Goal: Task Accomplishment & Management: Manage account settings

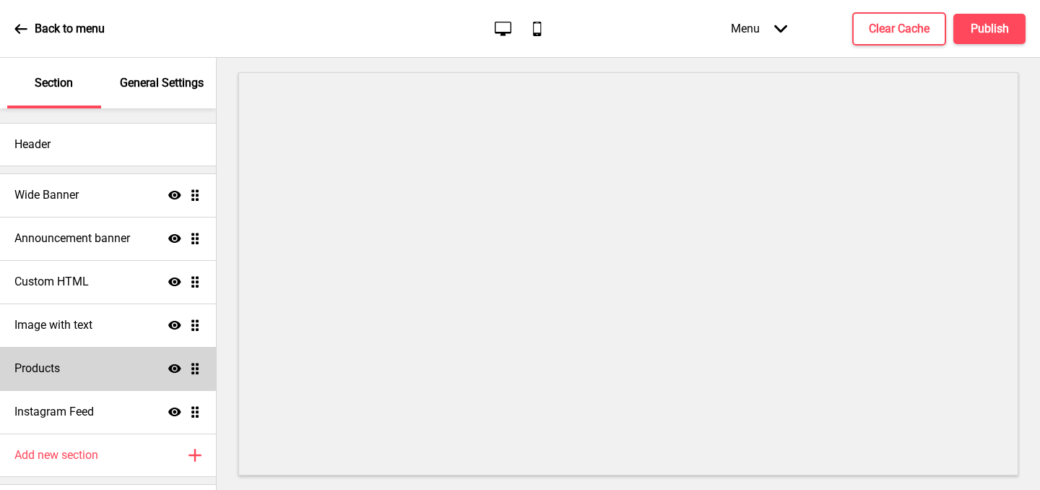
scroll to position [38, 0]
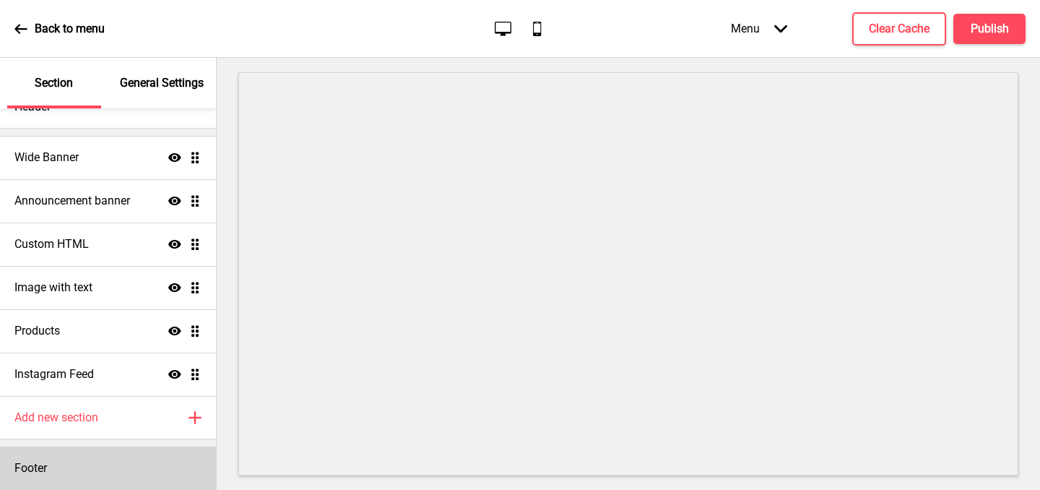
click at [53, 471] on div "Footer" at bounding box center [108, 467] width 216 height 43
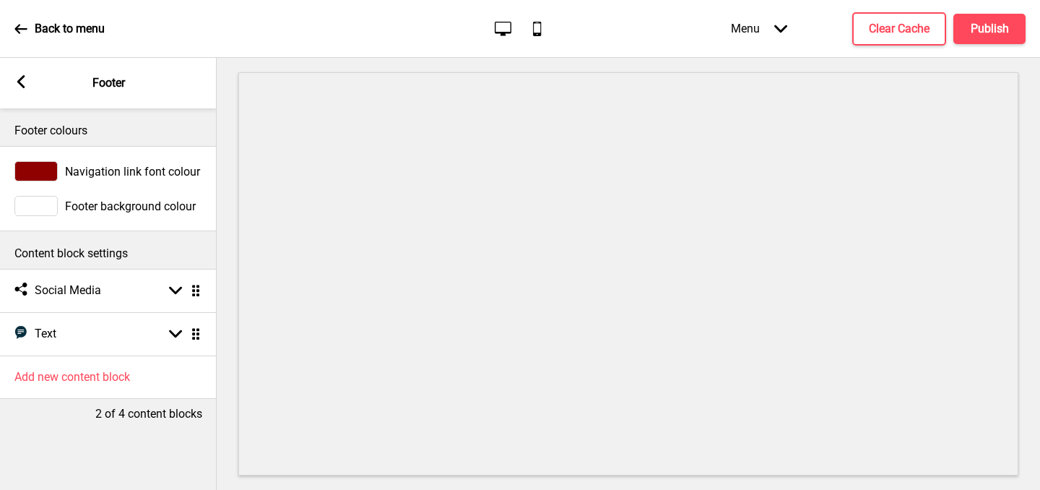
click at [26, 81] on rect at bounding box center [20, 81] width 13 height 13
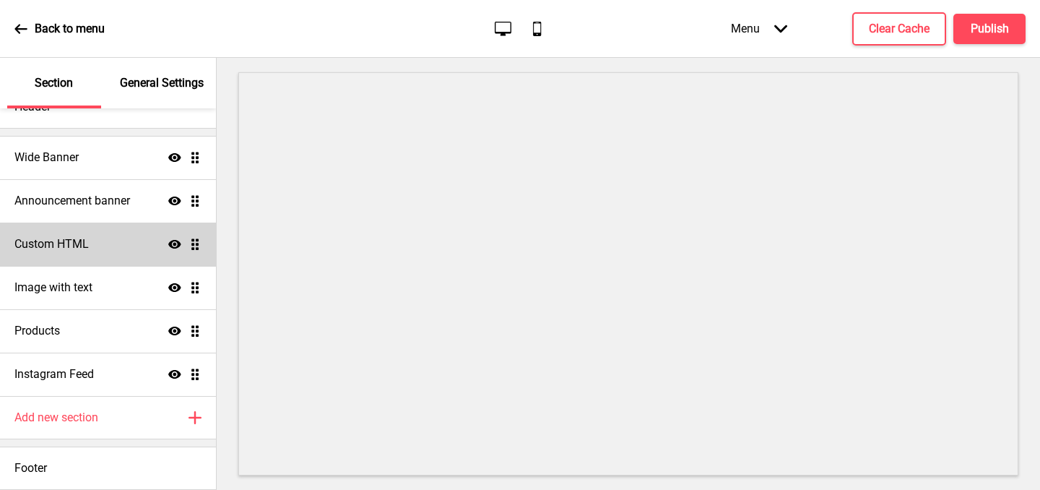
scroll to position [0, 0]
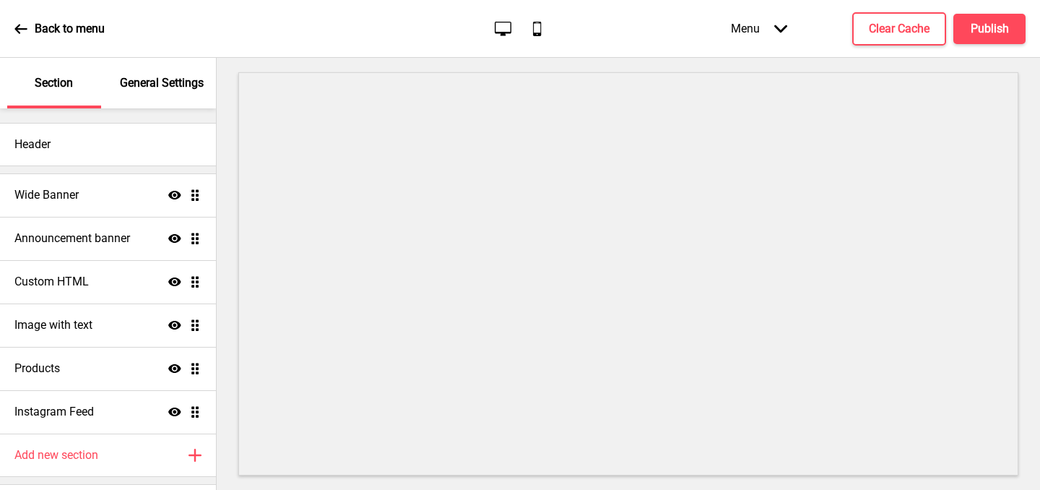
click at [146, 93] on div "General Settings" at bounding box center [163, 83] width 94 height 51
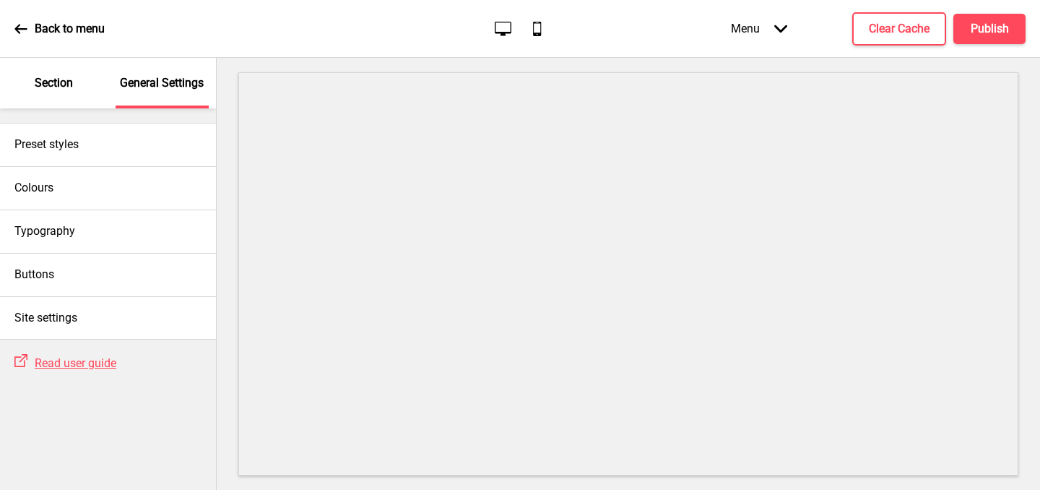
click at [58, 84] on p "Section" at bounding box center [54, 83] width 38 height 16
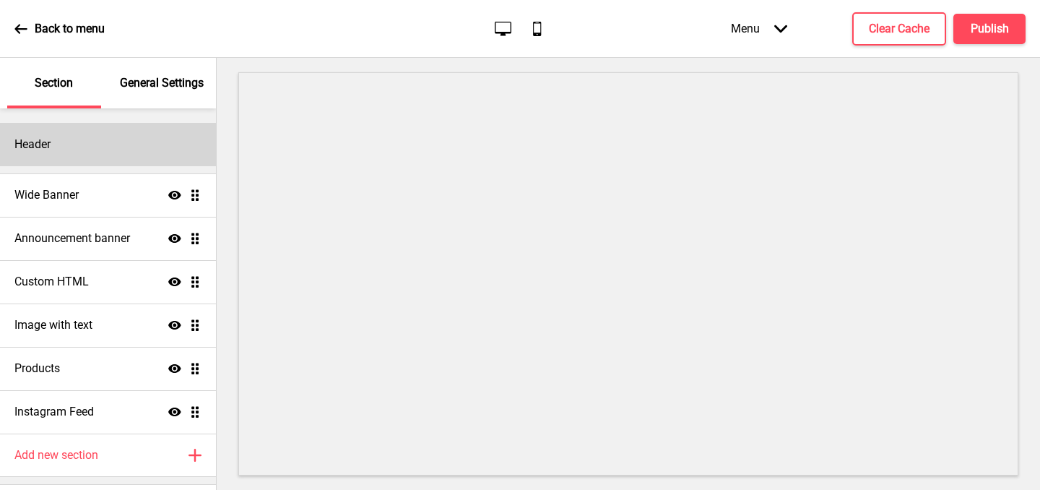
click at [45, 147] on h4 "Header" at bounding box center [32, 144] width 36 height 16
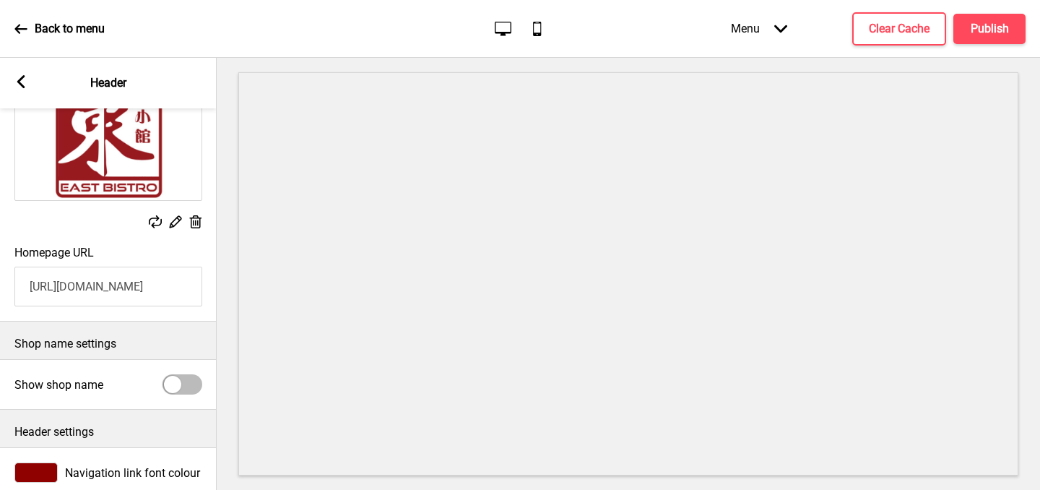
scroll to position [182, 0]
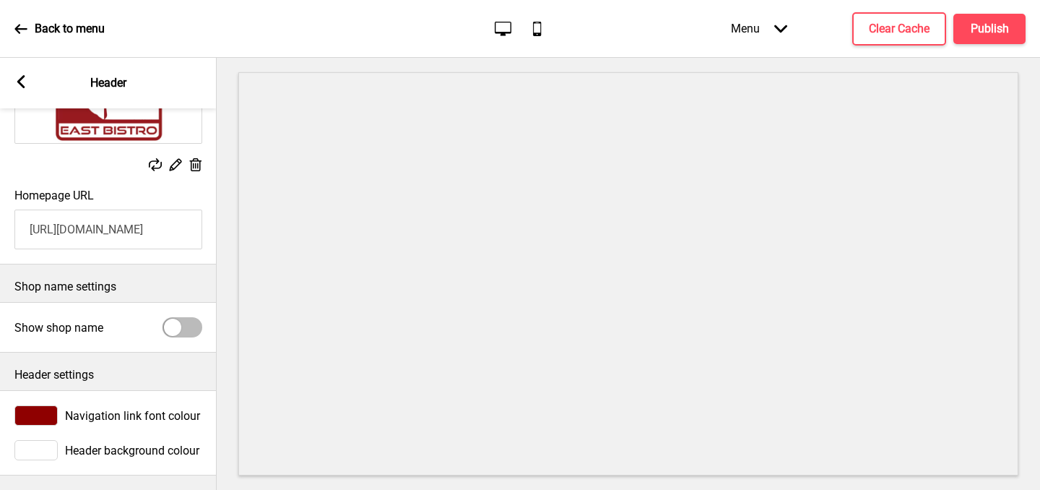
click at [19, 82] on icon at bounding box center [21, 81] width 8 height 13
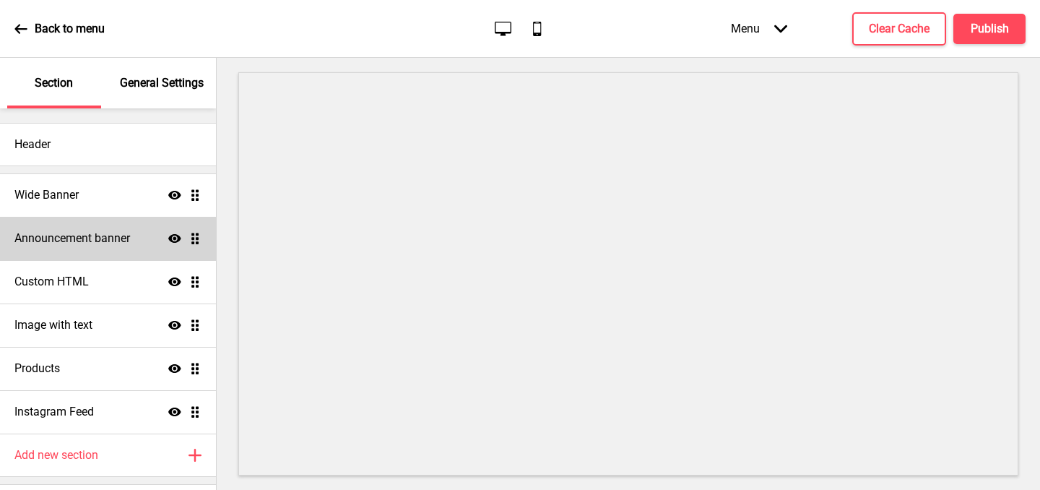
click at [57, 235] on h4 "Announcement banner" at bounding box center [72, 238] width 116 height 16
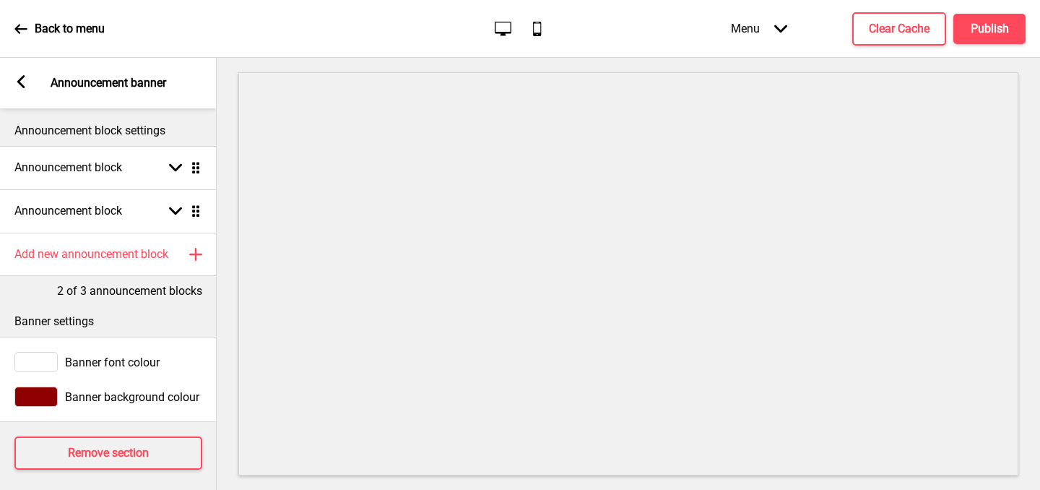
click at [22, 85] on icon at bounding box center [21, 81] width 8 height 13
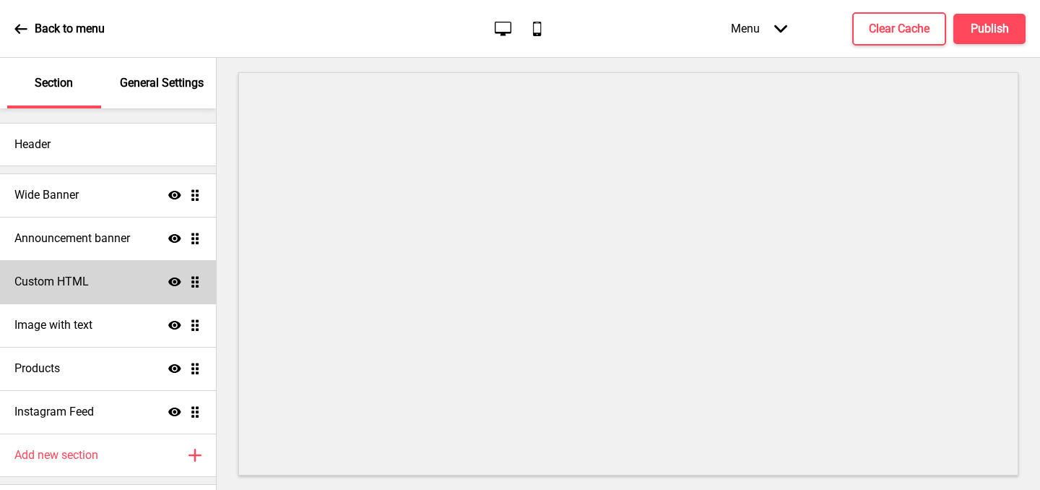
click at [47, 287] on h4 "Custom HTML" at bounding box center [51, 282] width 74 height 16
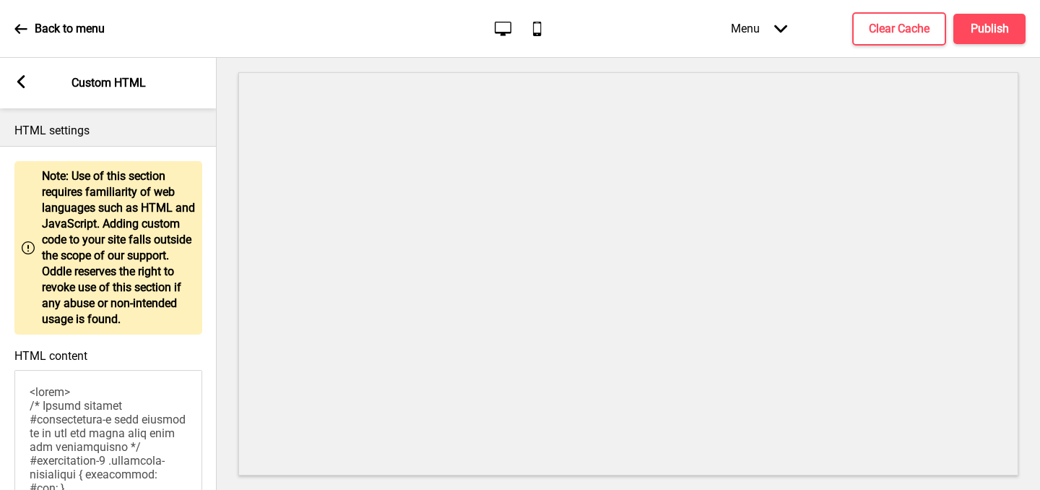
click at [22, 85] on icon at bounding box center [21, 81] width 8 height 13
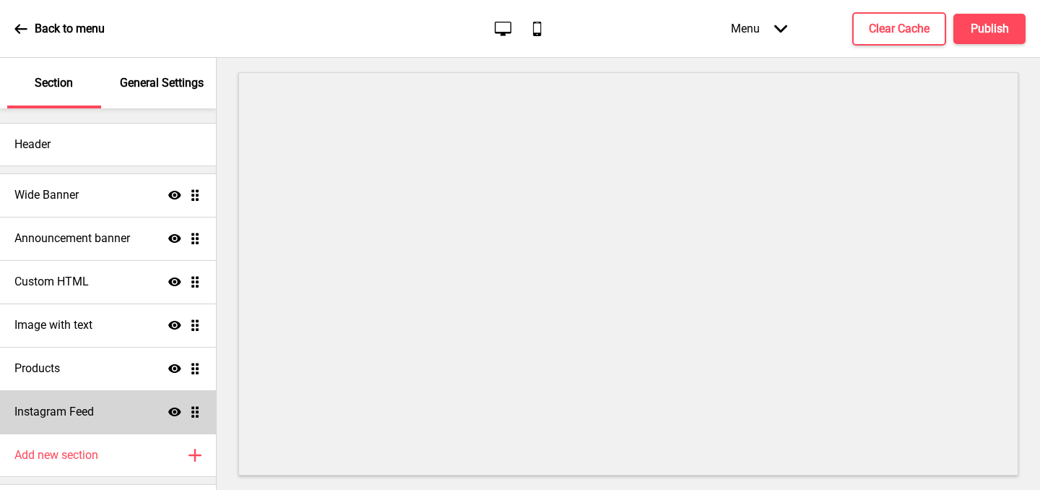
scroll to position [38, 0]
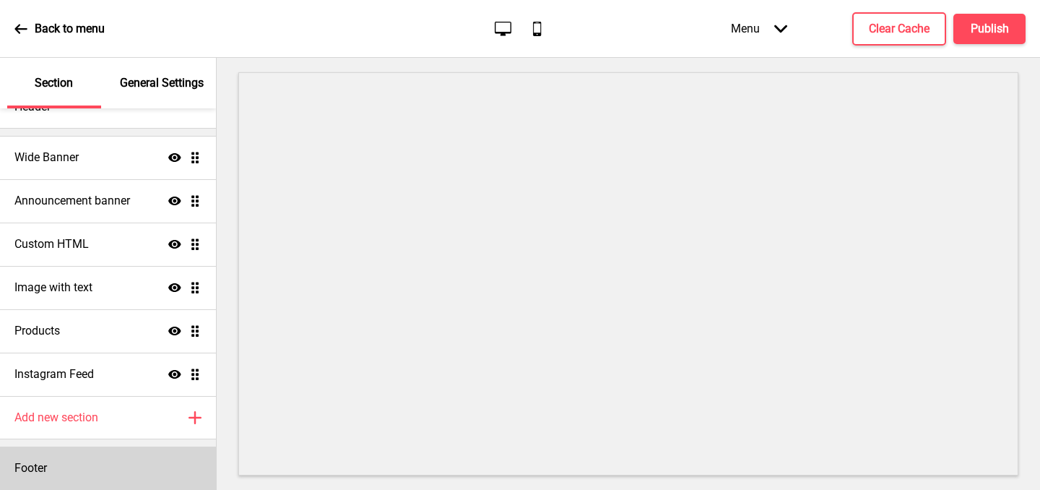
click at [48, 466] on div "Footer" at bounding box center [108, 467] width 216 height 43
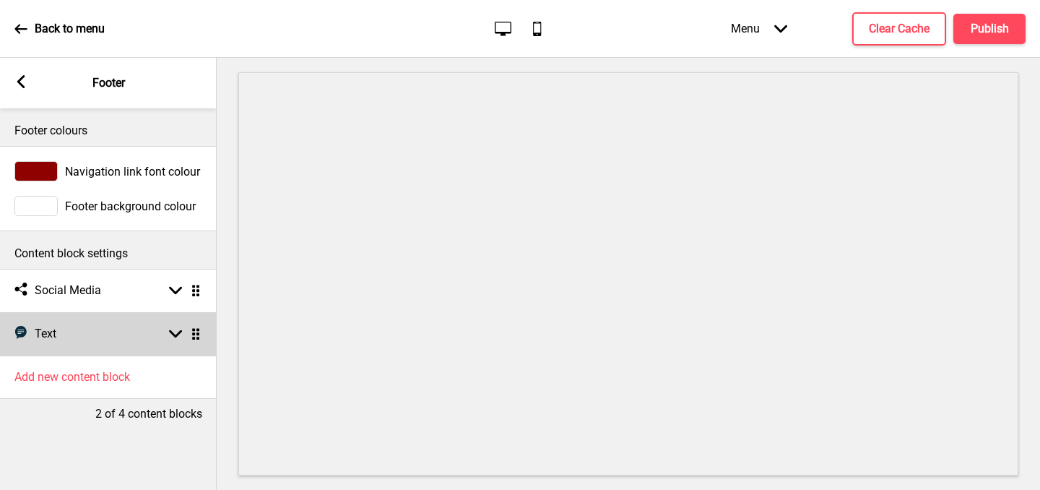
click at [180, 331] on icon at bounding box center [175, 334] width 13 height 8
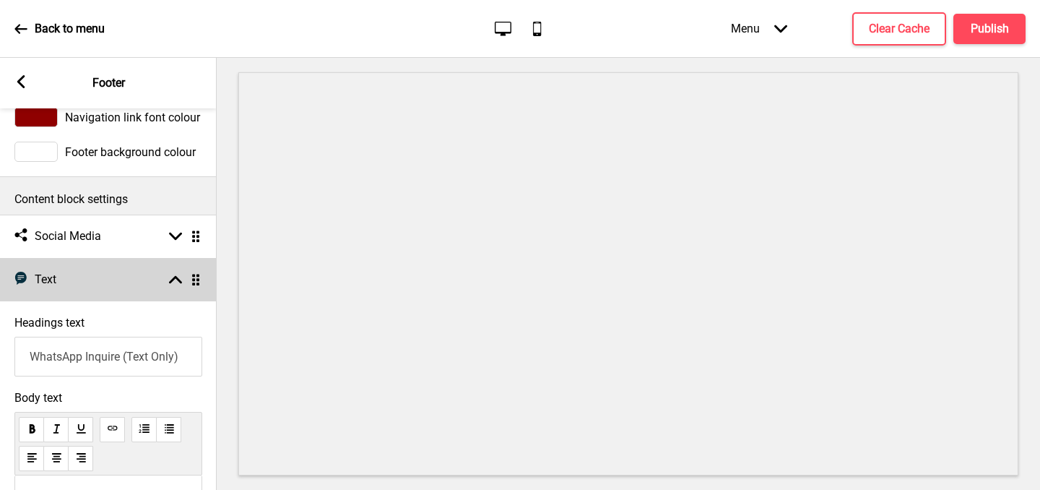
scroll to position [31, 0]
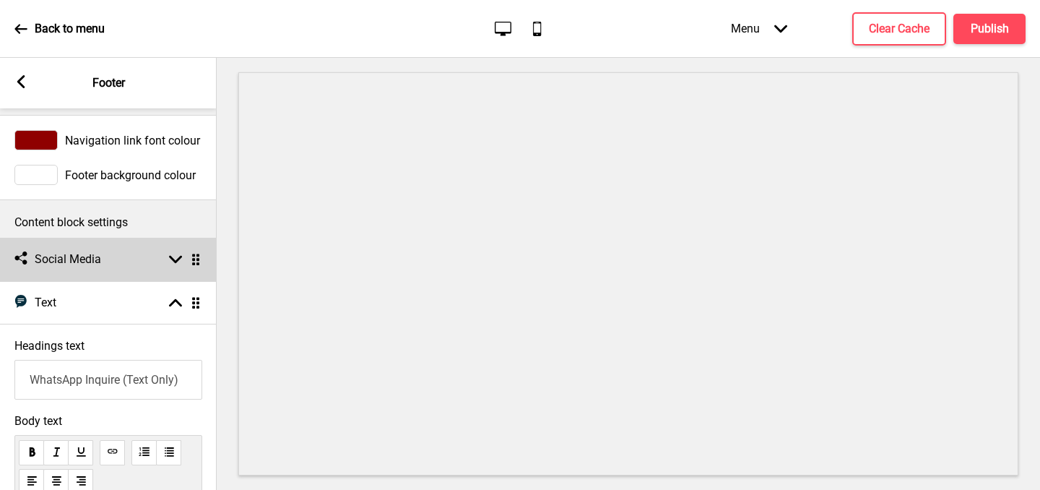
click at [175, 258] on rect at bounding box center [175, 259] width 13 height 13
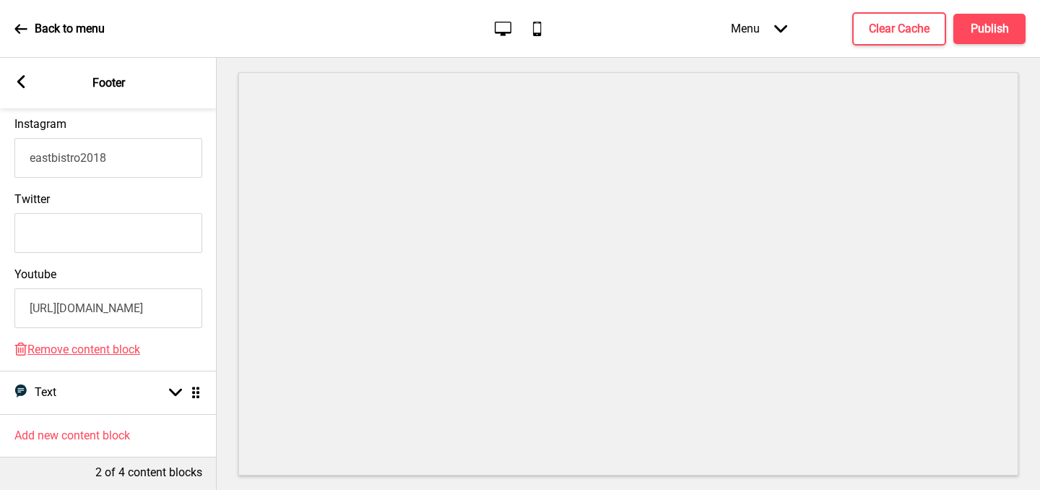
scroll to position [427, 0]
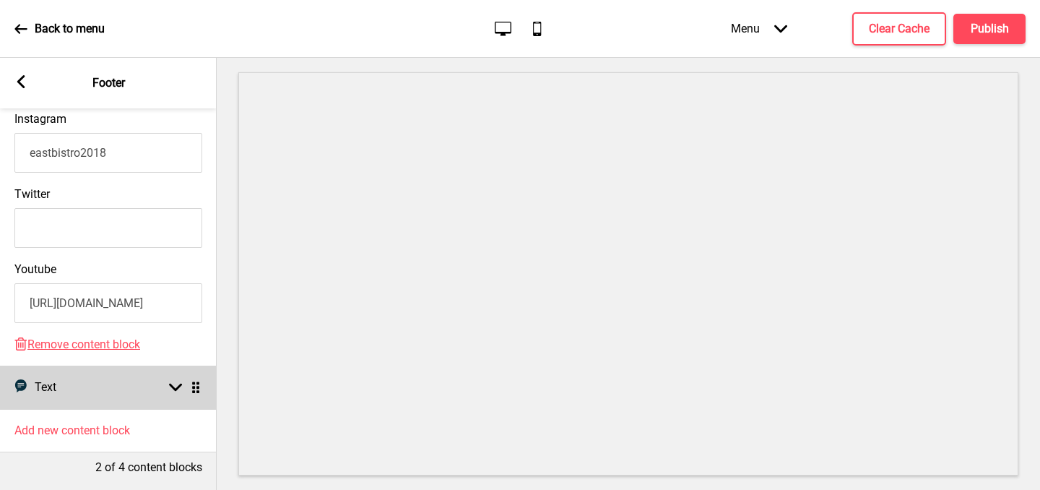
click at [166, 384] on div "Arrow down Drag" at bounding box center [182, 387] width 40 height 13
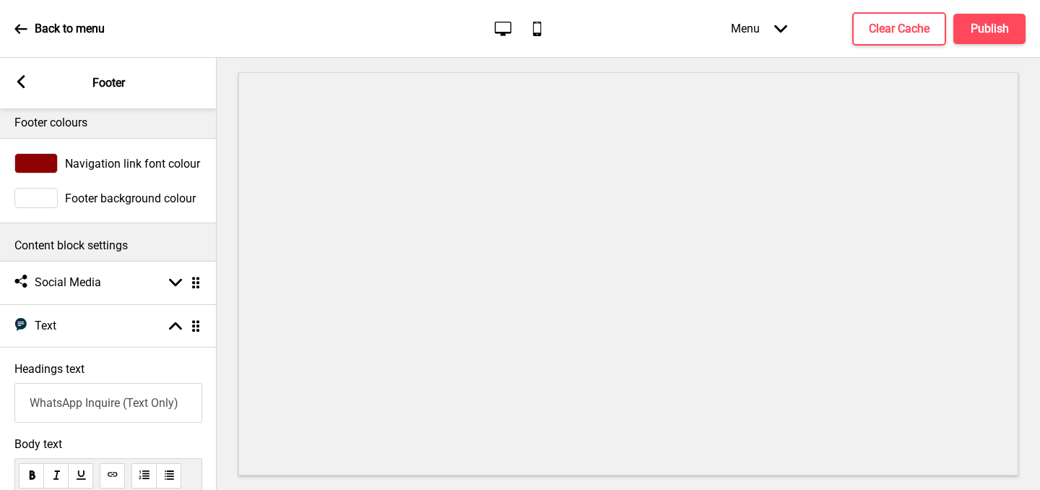
scroll to position [0, 0]
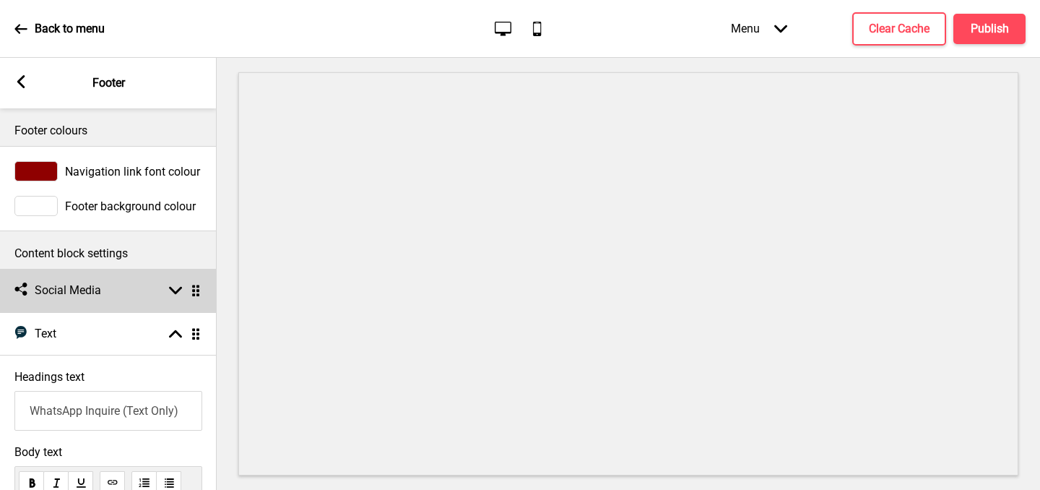
click at [173, 282] on div "Social media Social Media Arrow down Drag" at bounding box center [108, 290] width 217 height 43
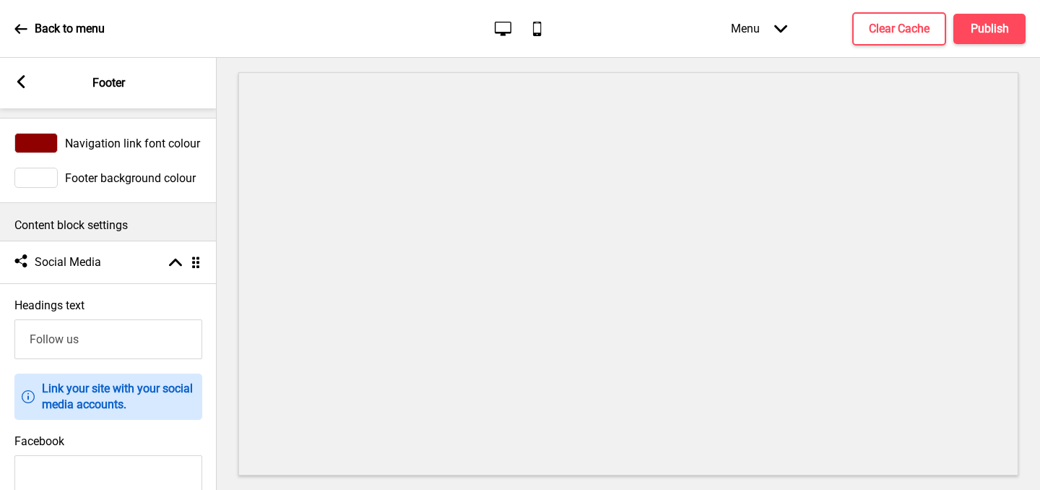
scroll to position [33, 0]
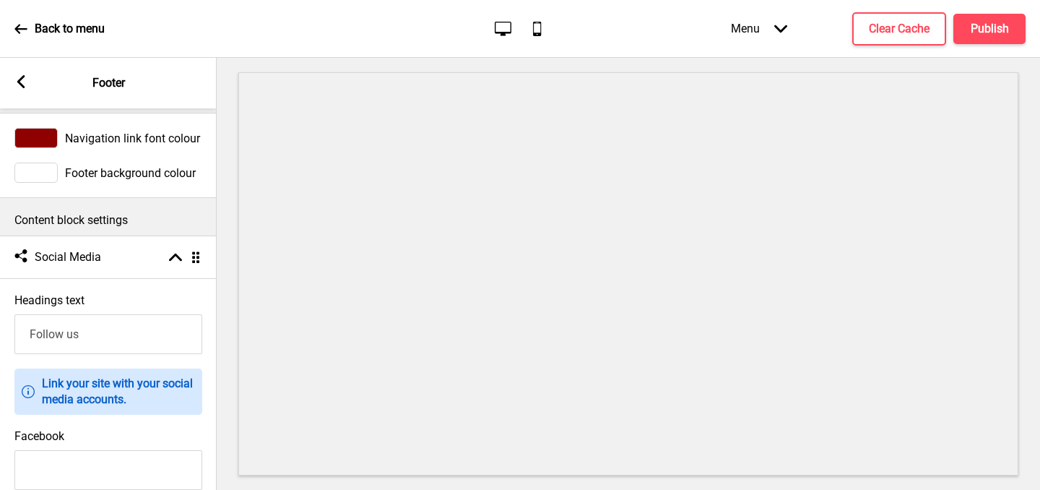
click at [129, 394] on p "Link your site with your social media accounts." at bounding box center [118, 391] width 153 height 32
click at [28, 391] on icon at bounding box center [28, 391] width 13 height 13
click at [69, 394] on p "Link your site with your social media accounts." at bounding box center [118, 391] width 153 height 32
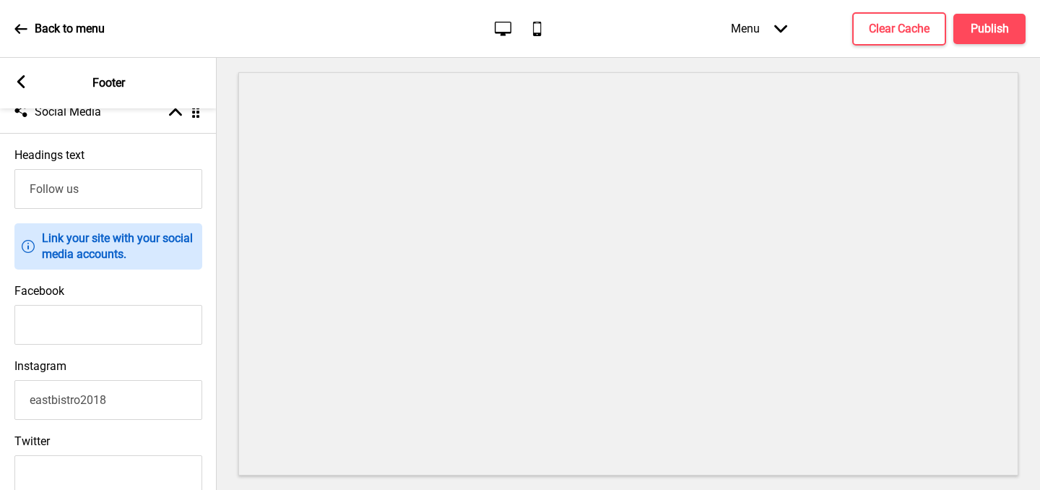
scroll to position [182, 0]
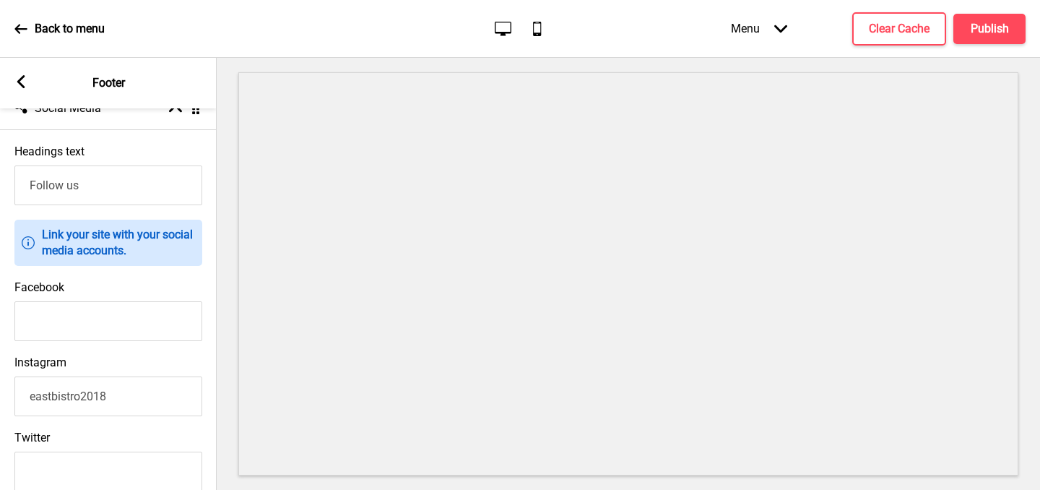
click at [121, 400] on input "eastbistro2018" at bounding box center [108, 396] width 188 height 40
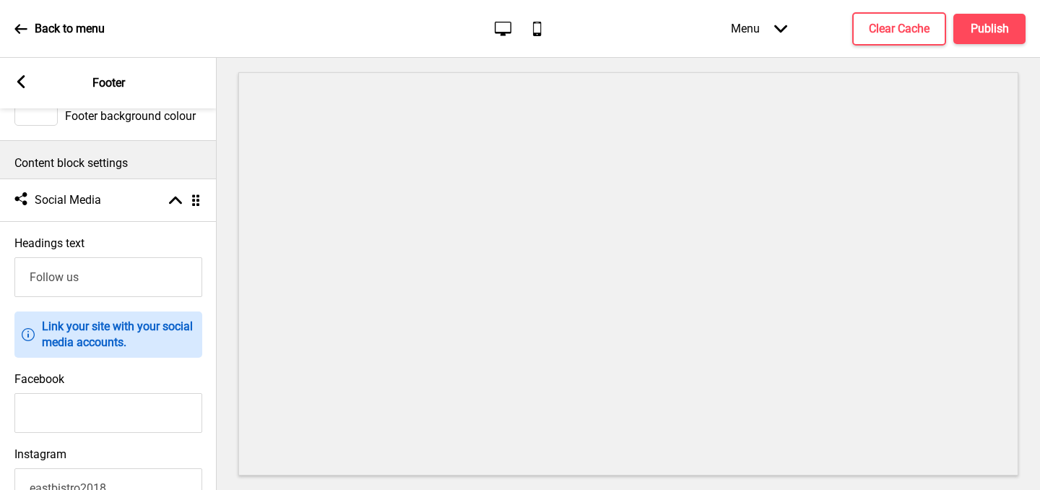
scroll to position [90, 0]
click at [196, 204] on ul "Social media Social Media Arrow up Drag Headings text Follow us Information Lin…" at bounding box center [108, 461] width 217 height 565
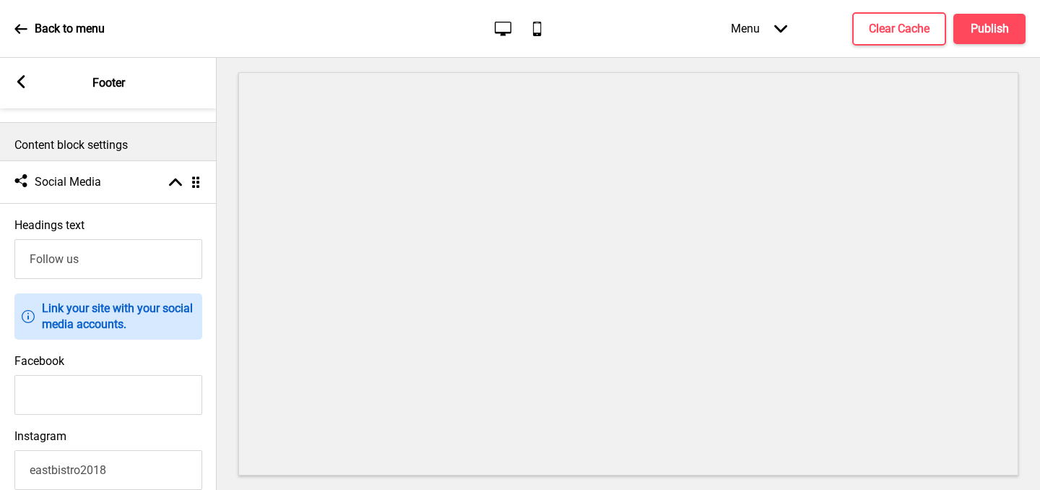
scroll to position [0, 0]
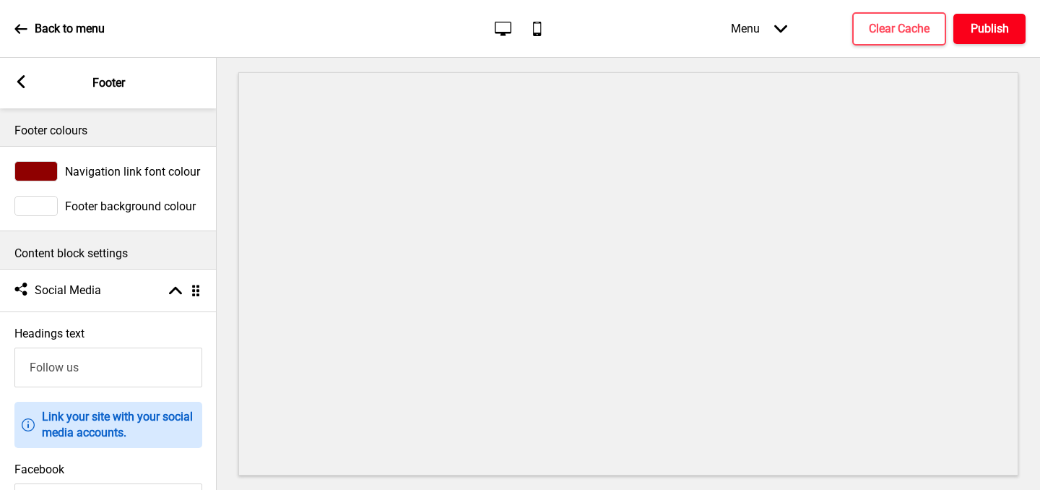
click at [971, 29] on h4 "Publish" at bounding box center [989, 29] width 38 height 16
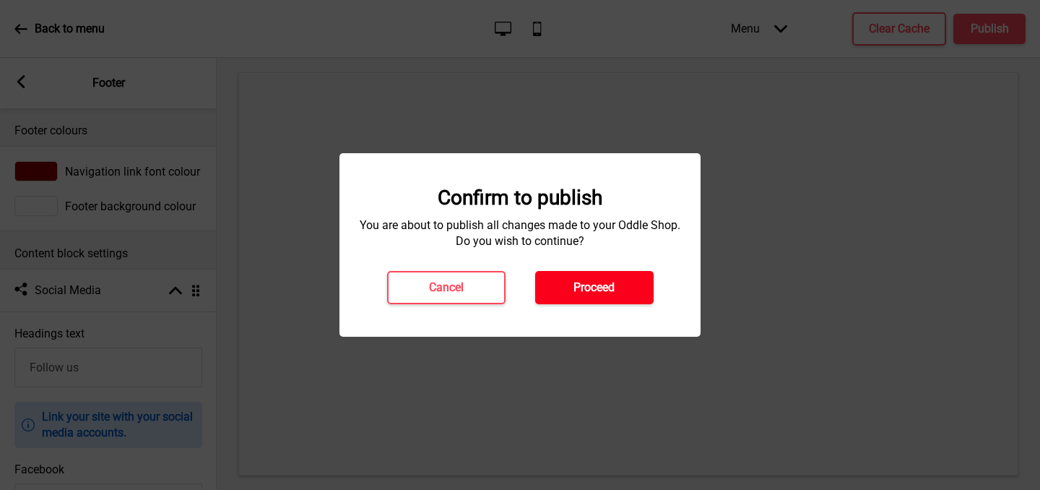
click at [592, 293] on h4 "Proceed" at bounding box center [593, 287] width 41 height 16
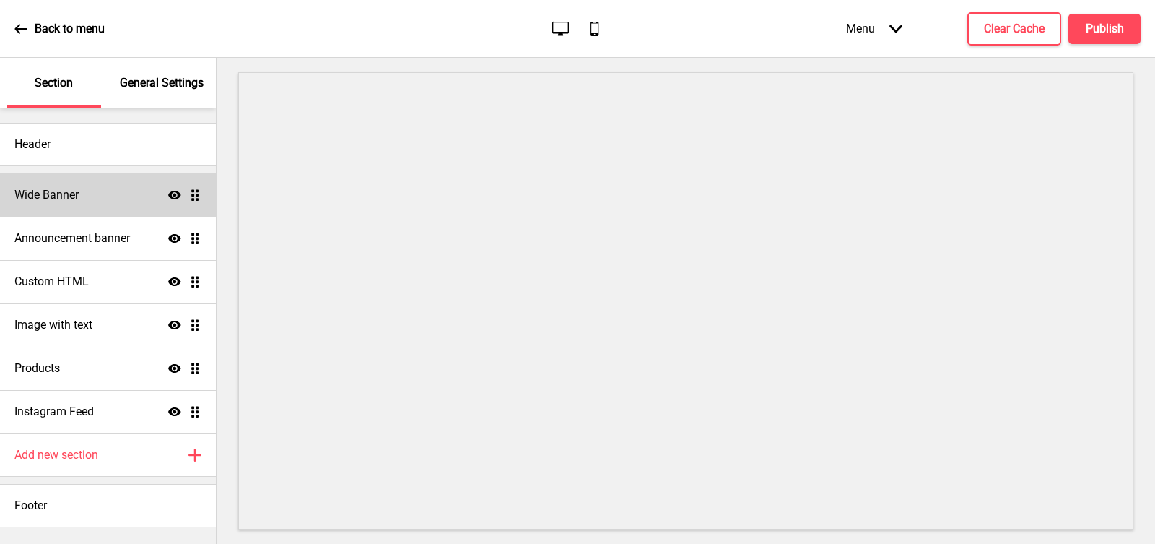
click at [63, 197] on h4 "Wide Banner" at bounding box center [46, 195] width 64 height 16
select select "large"
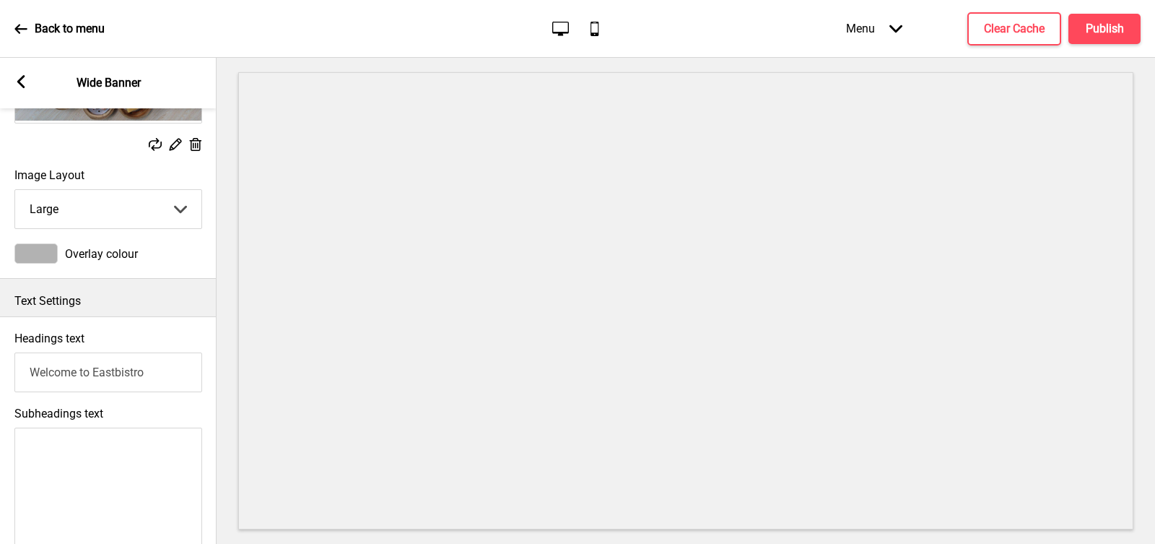
scroll to position [169, 0]
click at [153, 368] on input "Welcome to Eastbistro" at bounding box center [108, 371] width 188 height 40
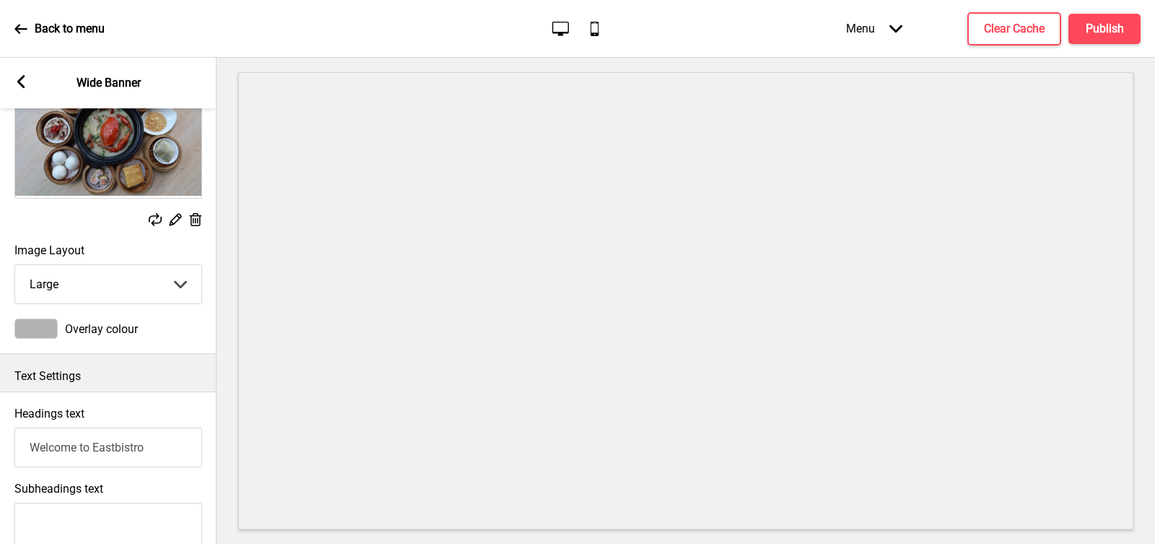
scroll to position [0, 0]
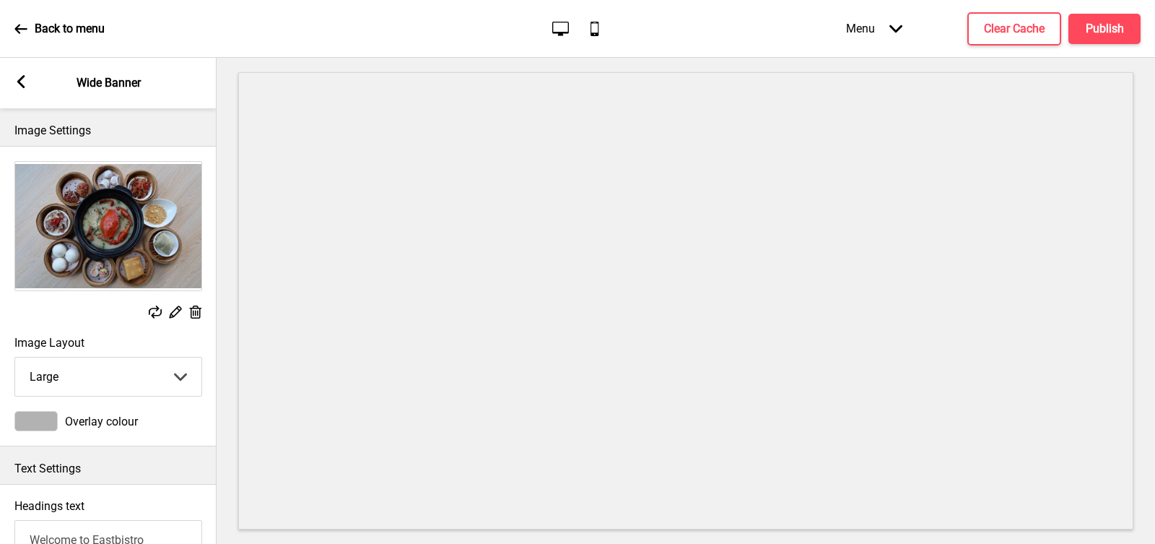
click at [22, 83] on rect at bounding box center [20, 81] width 13 height 13
